Goal: Find specific page/section: Find specific page/section

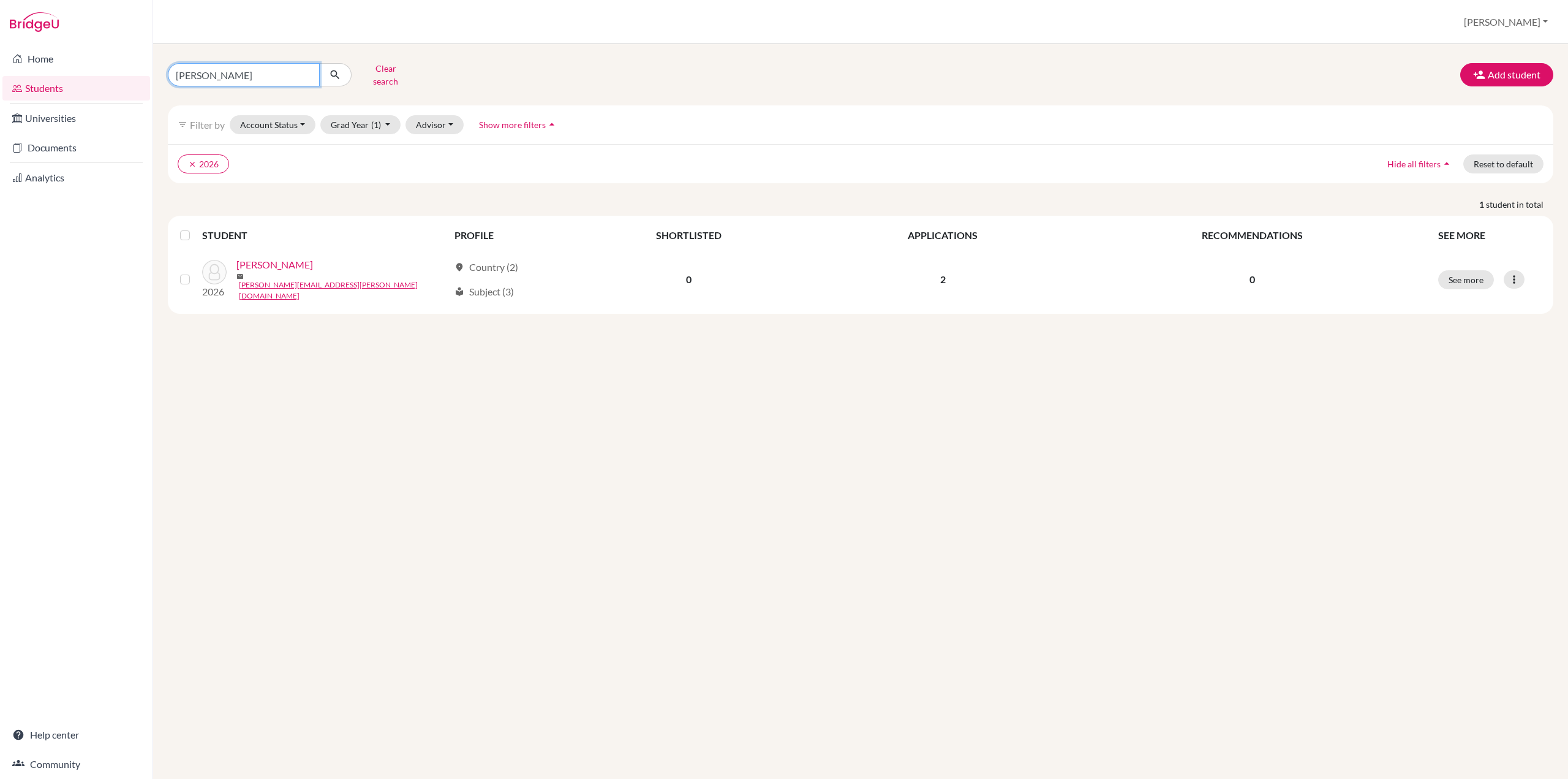
drag, startPoint x: 211, startPoint y: 72, endPoint x: 169, endPoint y: 73, distance: 42.0
click at [169, 73] on input "[PERSON_NAME]" at bounding box center [244, 75] width 152 height 23
click at [306, 69] on input "[PERSON_NAME]" at bounding box center [244, 75] width 152 height 23
type input "[PERSON_NAME]"
click button "submit" at bounding box center [335, 75] width 33 height 23
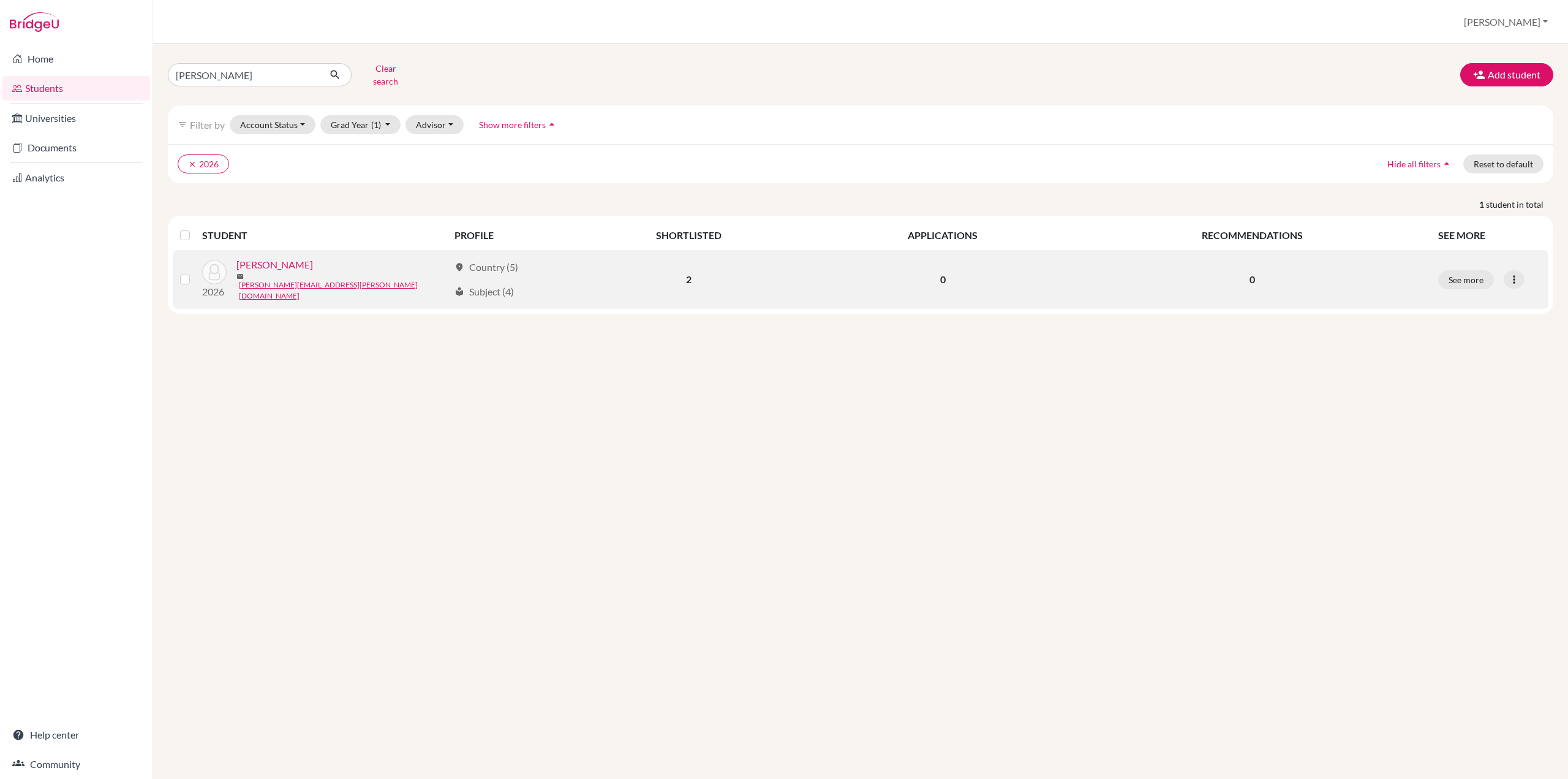
click at [418, 265] on div "[PERSON_NAME]" at bounding box center [343, 264] width 213 height 15
click at [258, 264] on link "[PERSON_NAME]" at bounding box center [274, 264] width 76 height 15
